Goal: Transaction & Acquisition: Purchase product/service

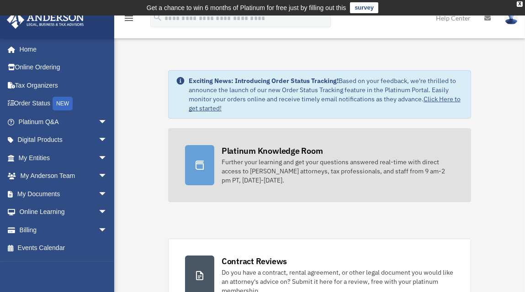
click at [276, 150] on div "Platinum Knowledge Room" at bounding box center [272, 150] width 101 height 11
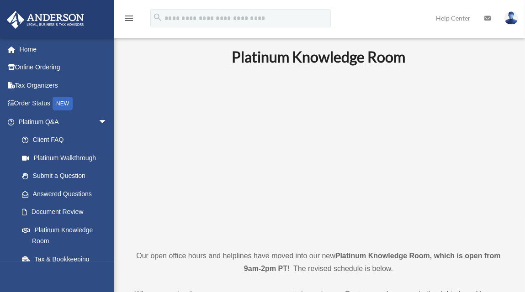
scroll to position [18, 0]
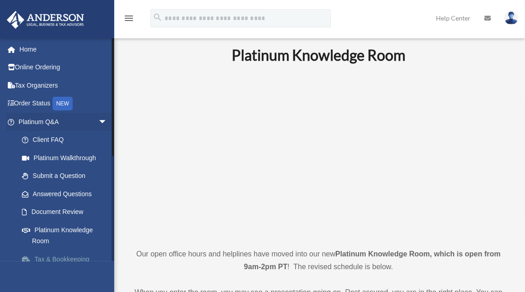
click at [52, 260] on link "Tax & Bookkeeping Packages" at bounding box center [67, 264] width 108 height 29
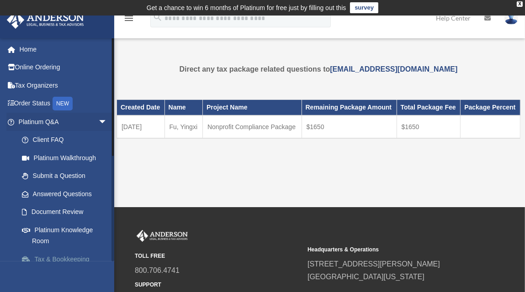
click at [57, 259] on link "Tax & Bookkeeping Packages" at bounding box center [67, 264] width 108 height 29
click at [24, 65] on link "Online Ordering" at bounding box center [63, 67] width 115 height 18
